Goal: Use online tool/utility: Utilize a website feature to perform a specific function

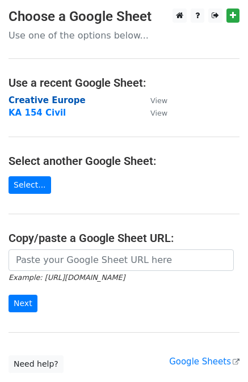
click at [36, 100] on strong "Creative Europe" at bounding box center [46, 100] width 77 height 10
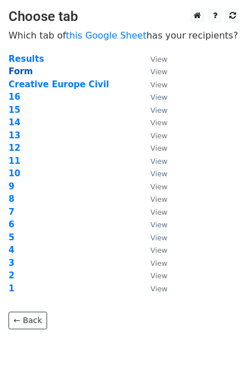
click at [18, 73] on strong "Form" at bounding box center [20, 71] width 24 height 10
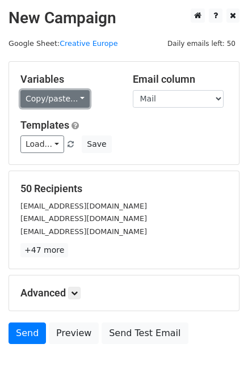
click at [68, 101] on link "Copy/paste..." at bounding box center [54, 99] width 69 height 18
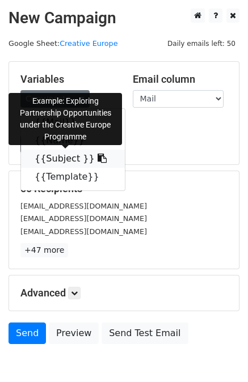
click at [57, 161] on link "{{Subject }}" at bounding box center [73, 159] width 104 height 18
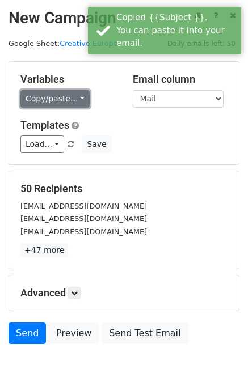
click at [57, 91] on link "Copy/paste..." at bounding box center [54, 99] width 69 height 18
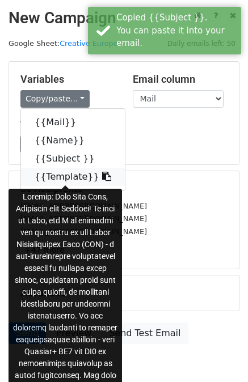
click at [75, 173] on link "{{Template}}" at bounding box center [73, 177] width 104 height 18
